Goal: Transaction & Acquisition: Purchase product/service

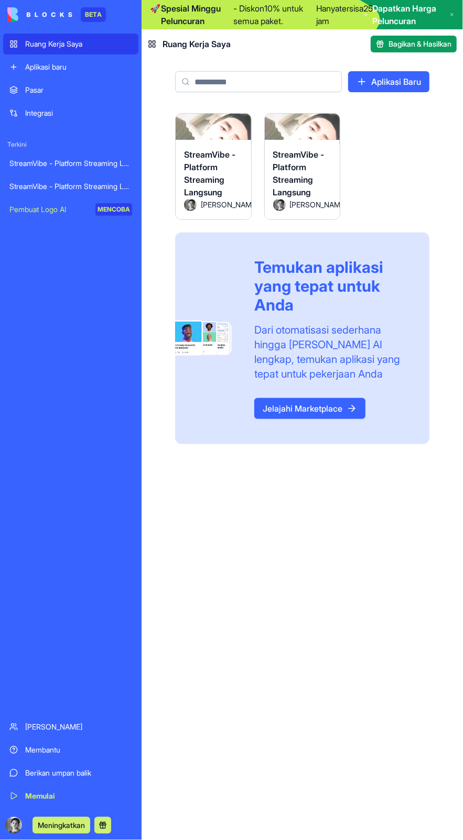
click at [200, 175] on font "StreamVibe - Platform Streaming Langsung" at bounding box center [209, 173] width 51 height 48
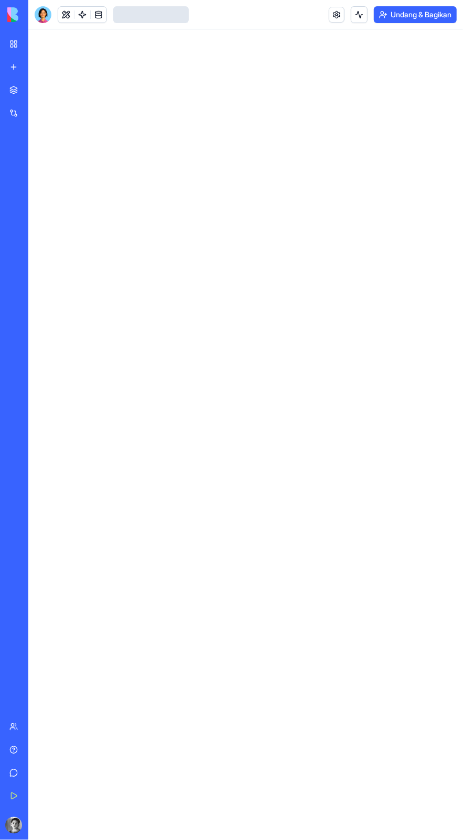
click at [42, 17] on div at bounding box center [43, 14] width 17 height 17
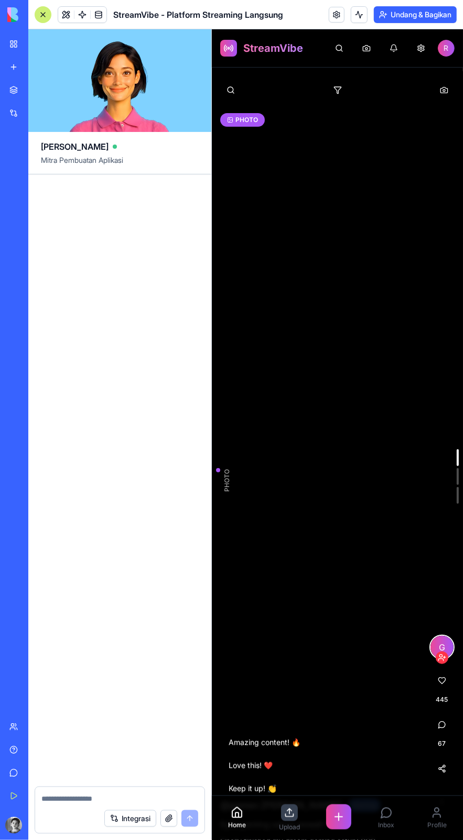
click at [432, 830] on div "Profile" at bounding box center [436, 817] width 32 height 31
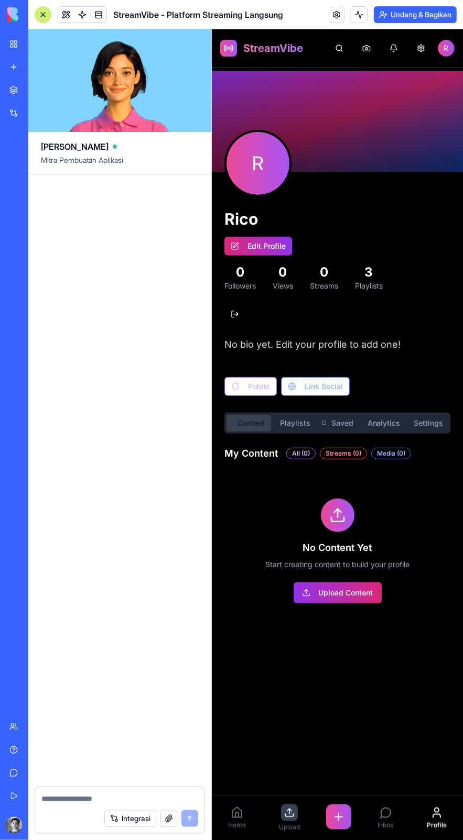
click at [393, 817] on div "Inbox" at bounding box center [384, 817] width 29 height 31
click at [336, 819] on icon at bounding box center [338, 817] width 13 height 13
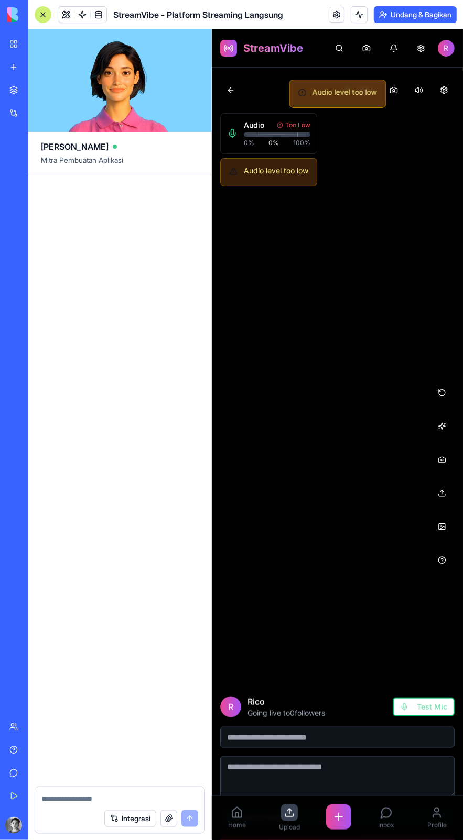
click at [433, 456] on button at bounding box center [441, 459] width 25 height 25
click at [430, 490] on button at bounding box center [441, 492] width 25 height 25
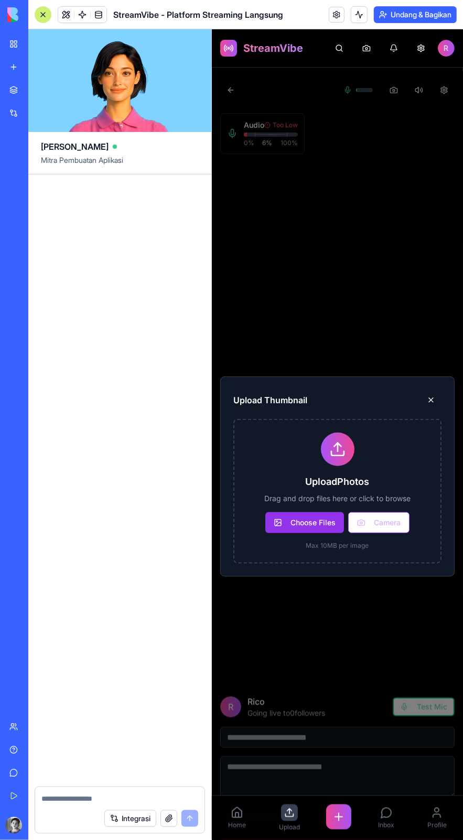
click at [425, 394] on button at bounding box center [430, 399] width 21 height 21
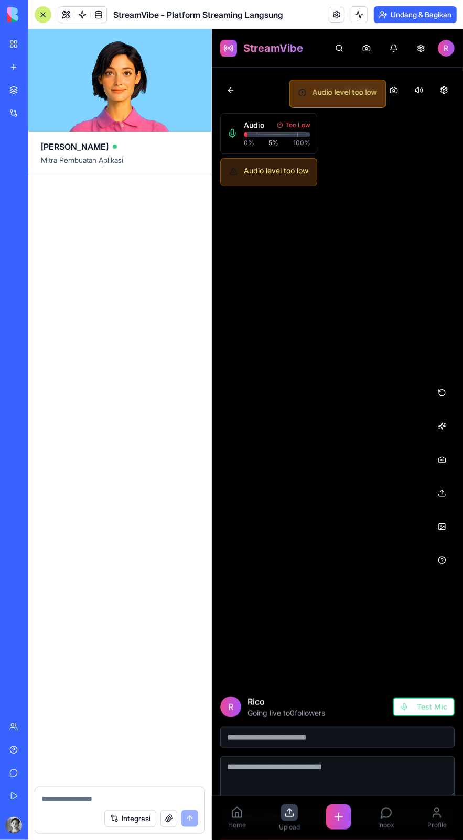
click at [431, 392] on button at bounding box center [441, 392] width 25 height 25
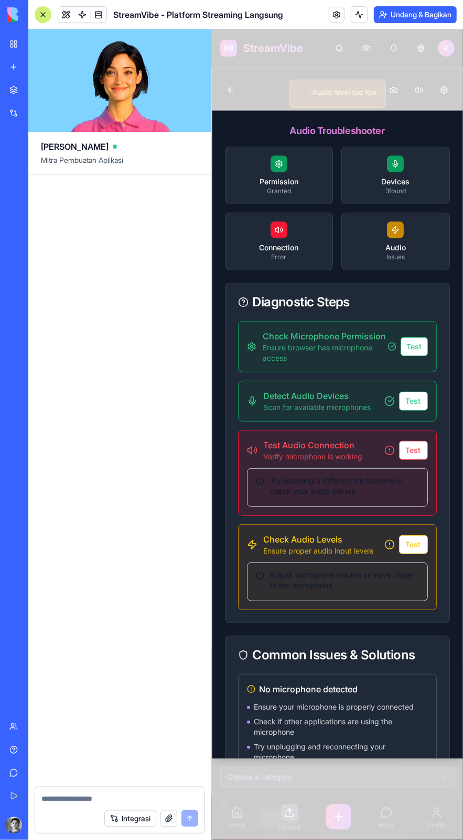
click at [375, 65] on div at bounding box center [336, 434] width 251 height 811
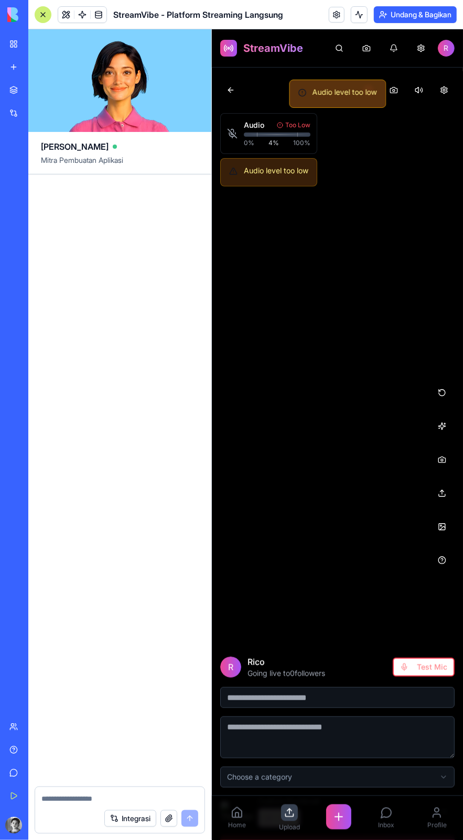
click at [248, 815] on div "Home" at bounding box center [236, 817] width 30 height 31
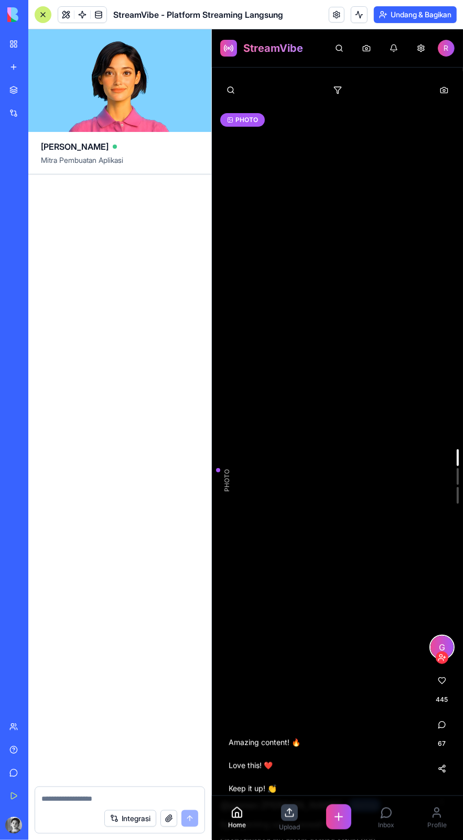
click at [433, 827] on span "Profile" at bounding box center [436, 825] width 19 height 8
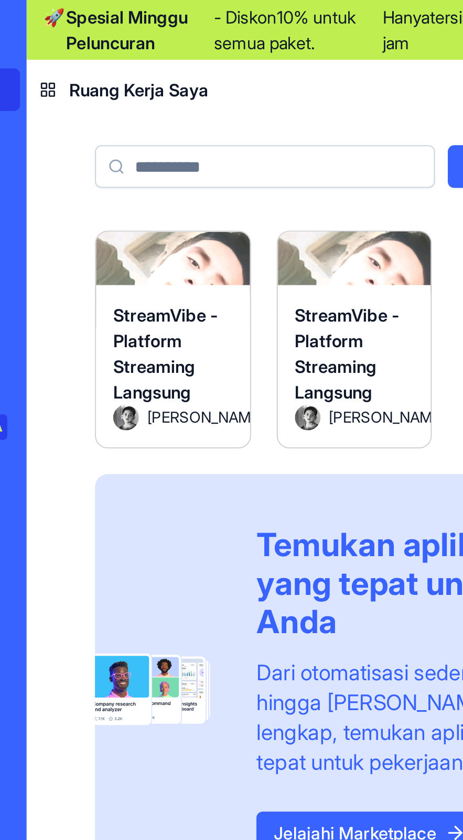
click at [313, 163] on div "StreamVibe - Platform Streaming Langsung" at bounding box center [302, 173] width 59 height 50
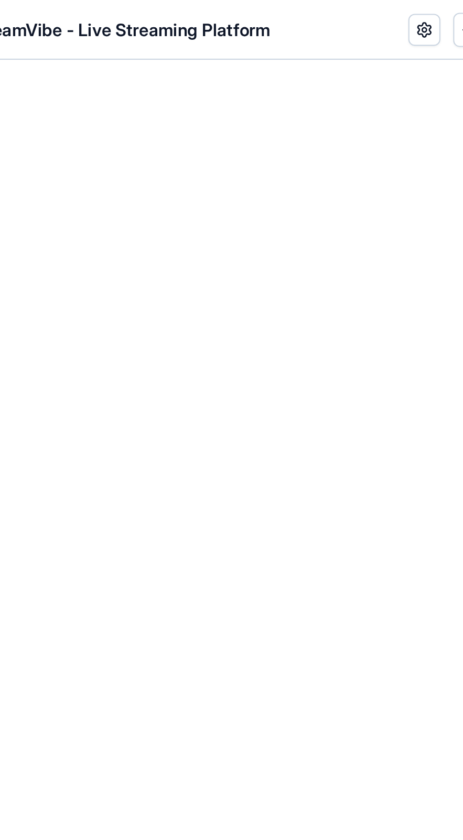
click at [305, 301] on div at bounding box center [245, 434] width 434 height 811
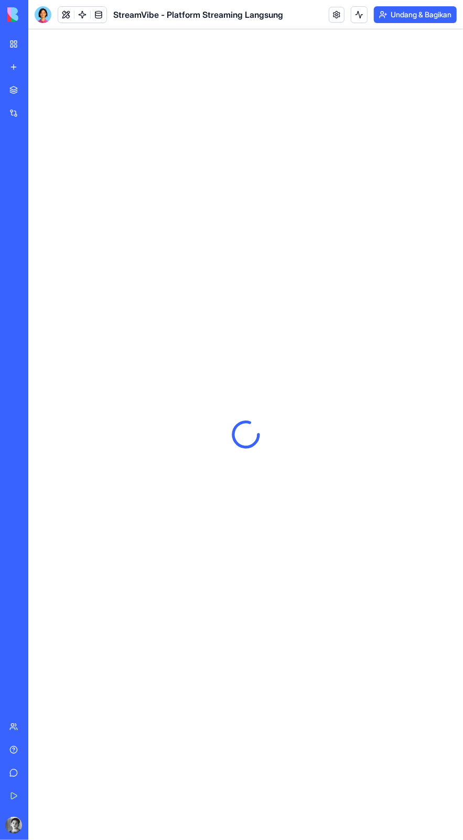
click at [41, 7] on div at bounding box center [43, 14] width 17 height 17
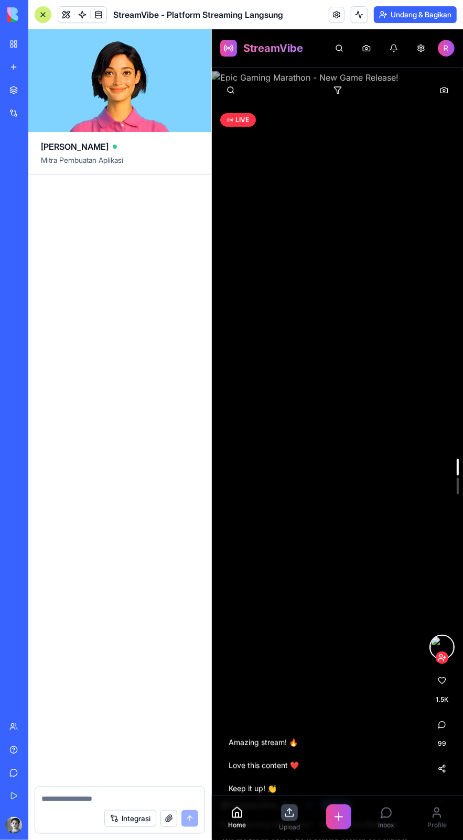
click at [430, 827] on span "Profile" at bounding box center [436, 825] width 19 height 8
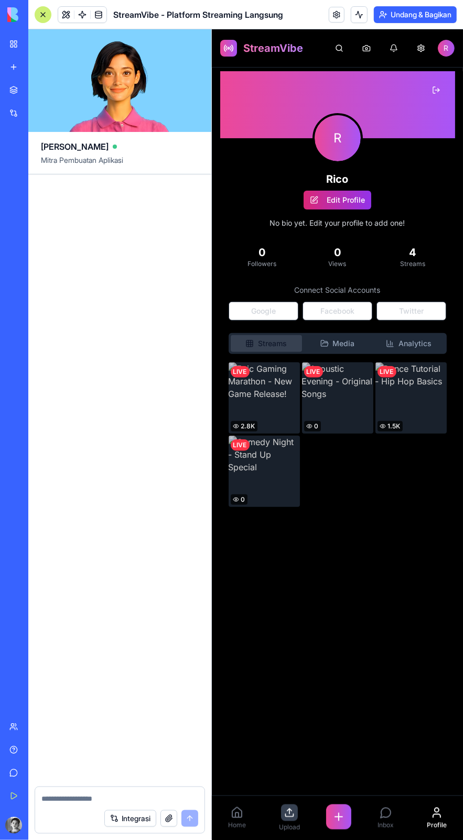
click at [382, 823] on span "Inbox" at bounding box center [385, 825] width 16 height 8
click at [259, 819] on div "Home Upload Inbox Profile" at bounding box center [336, 818] width 251 height 44
click at [241, 816] on icon at bounding box center [236, 812] width 9 height 10
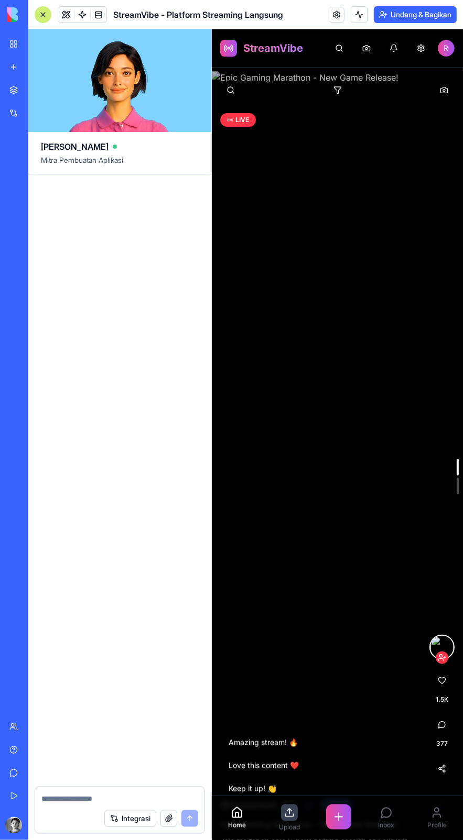
click at [296, 824] on span "Upload" at bounding box center [288, 827] width 21 height 8
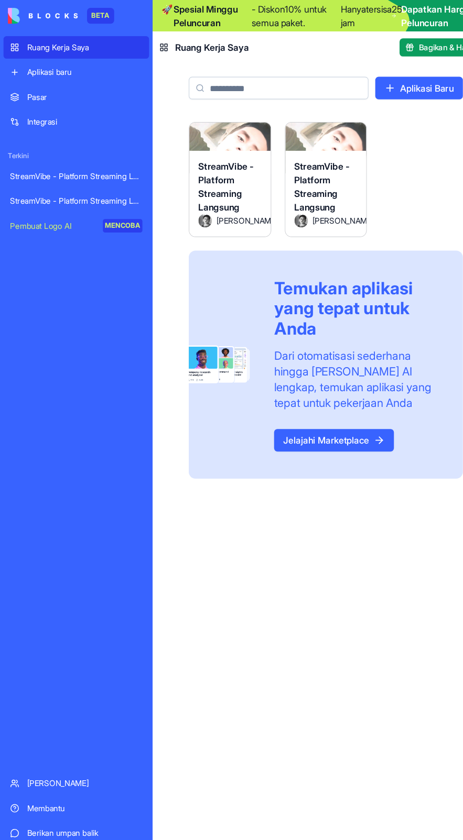
click at [74, 90] on div "Pasar" at bounding box center [78, 90] width 107 height 10
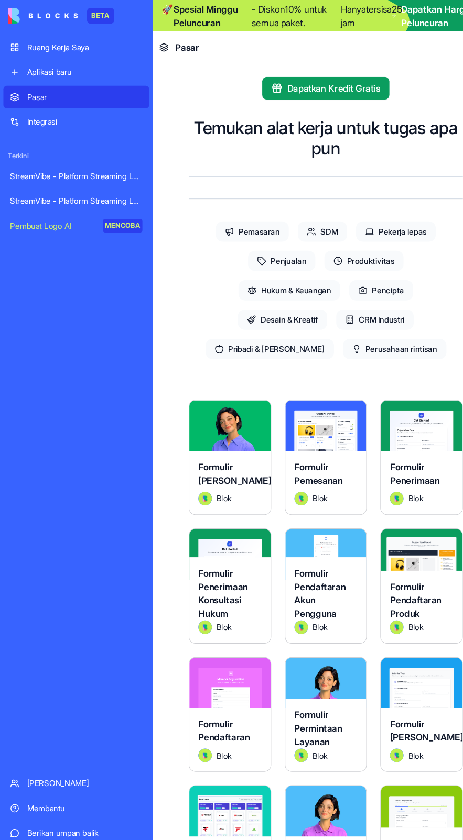
click at [399, 18] on font "Dapatkan Harga Peluncuran" at bounding box center [404, 14] width 64 height 23
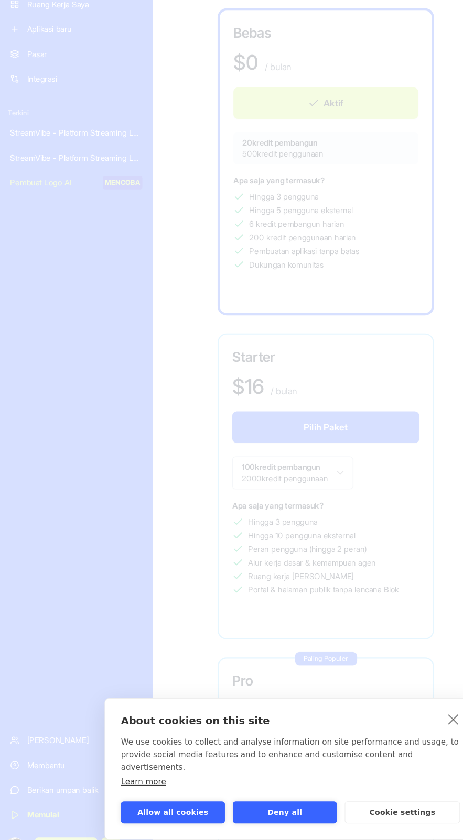
scroll to position [90, 0]
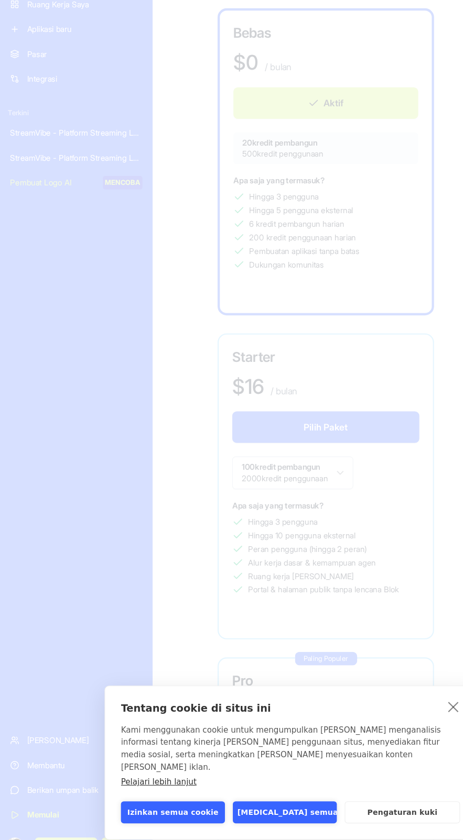
click at [420, 704] on link "menutup" at bounding box center [420, 695] width 16 height 17
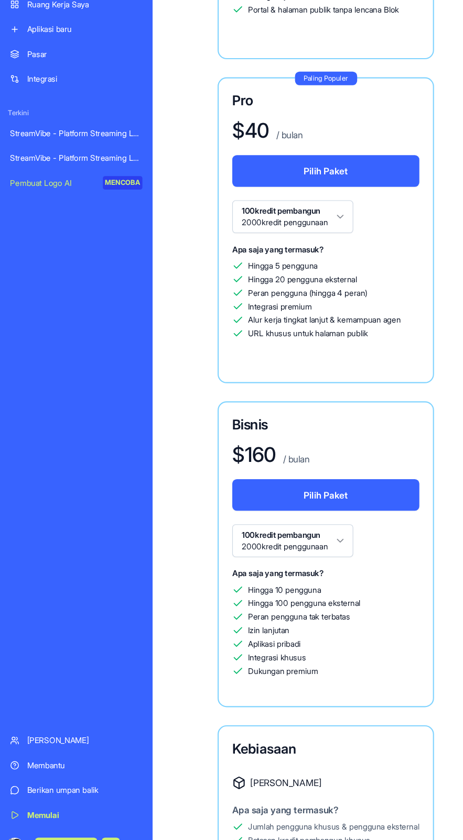
scroll to position [719, 0]
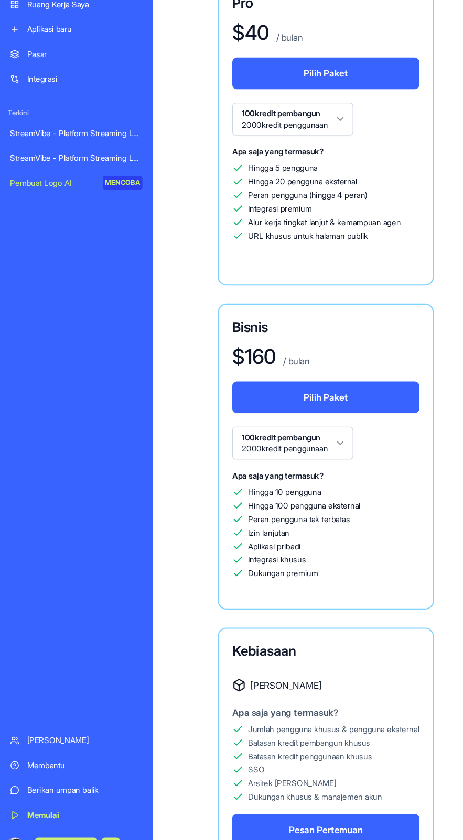
click at [362, 806] on button "Pesan Pertemuan" at bounding box center [301, 809] width 173 height 29
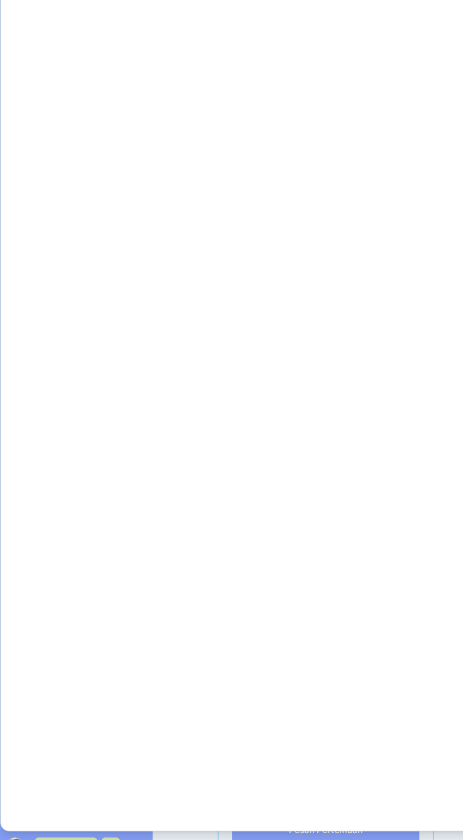
scroll to position [0, 0]
